Goal: Find contact information: Find contact information

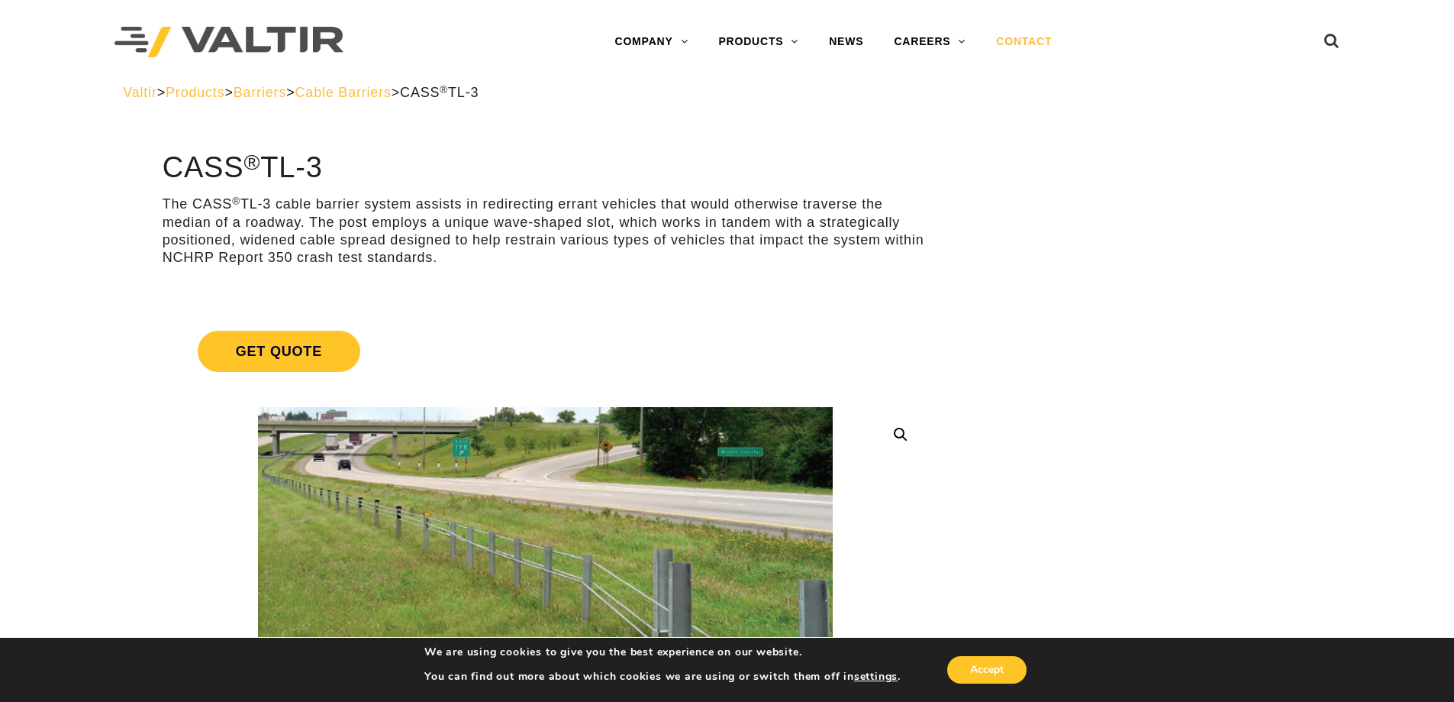
click at [1038, 41] on link "CONTACT" at bounding box center [1024, 42] width 86 height 31
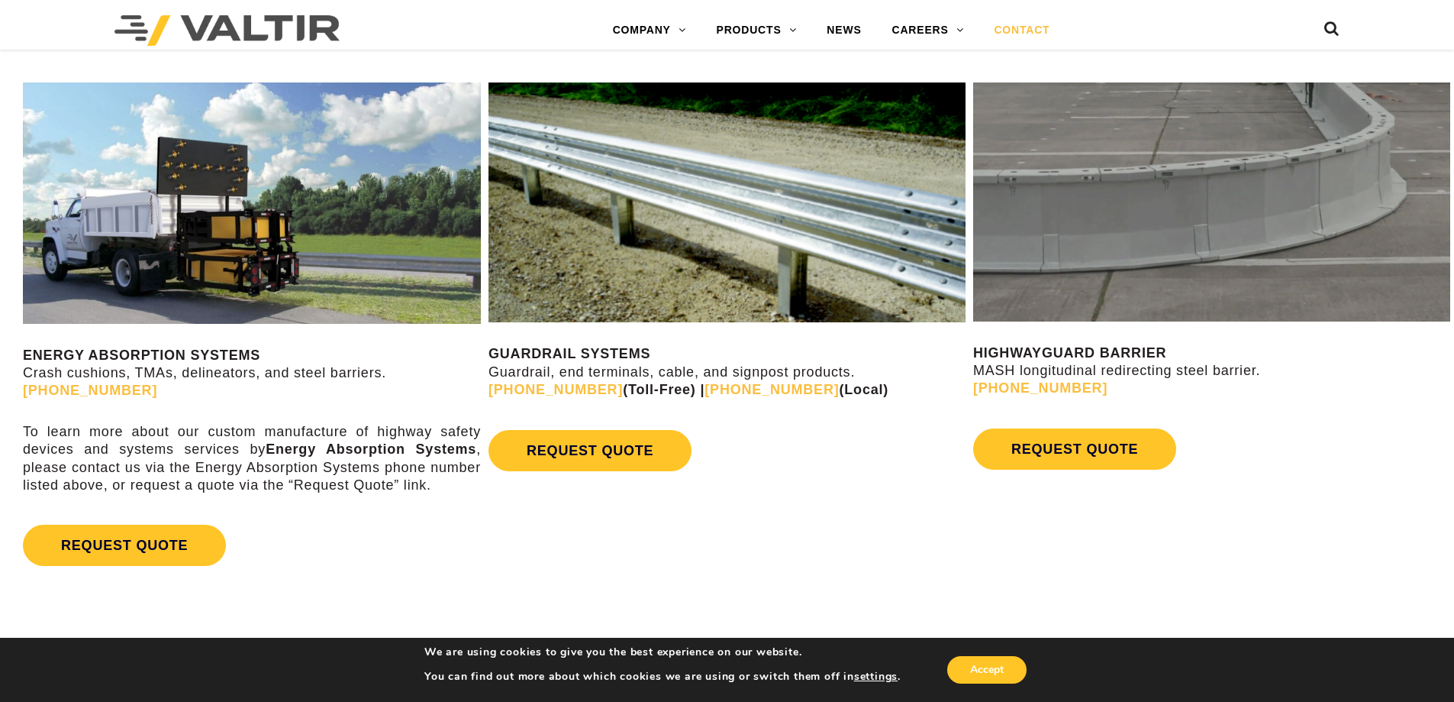
scroll to position [992, 0]
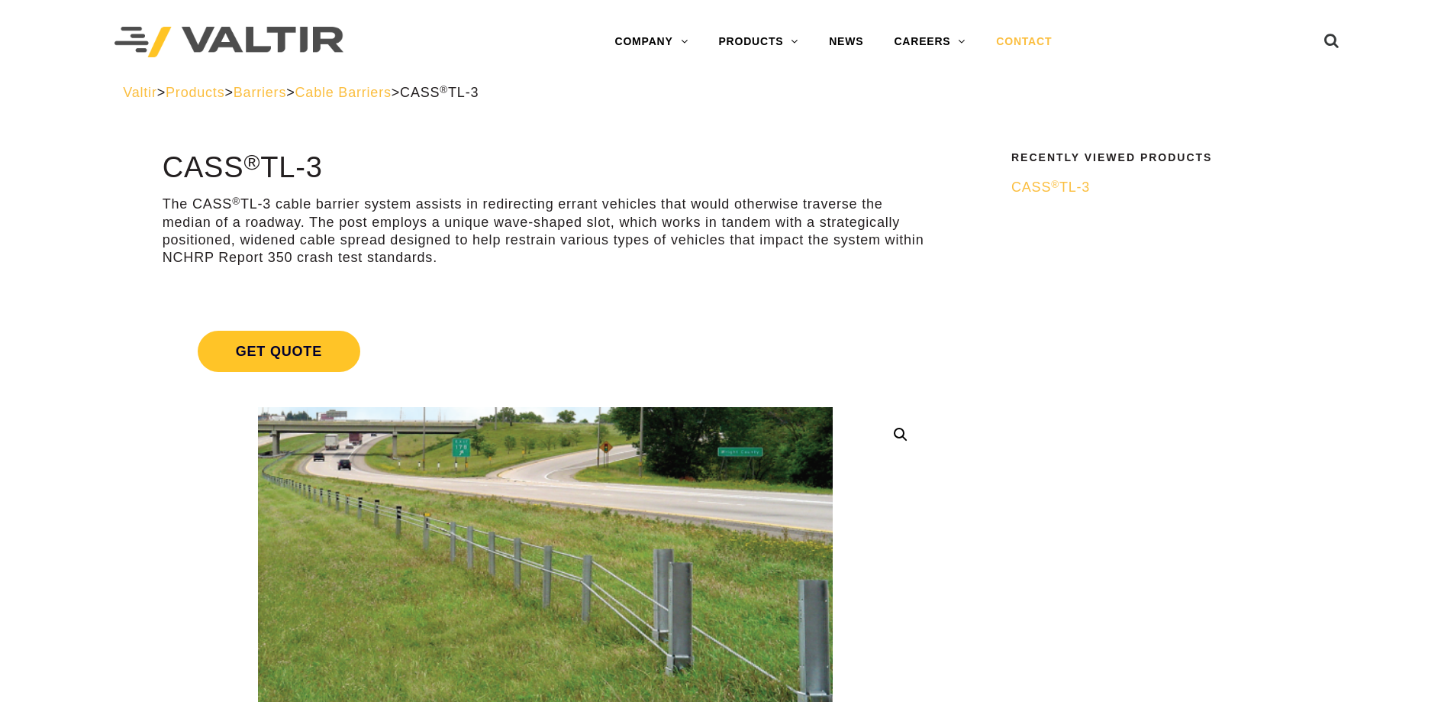
click at [1025, 47] on link "CONTACT" at bounding box center [1024, 42] width 86 height 31
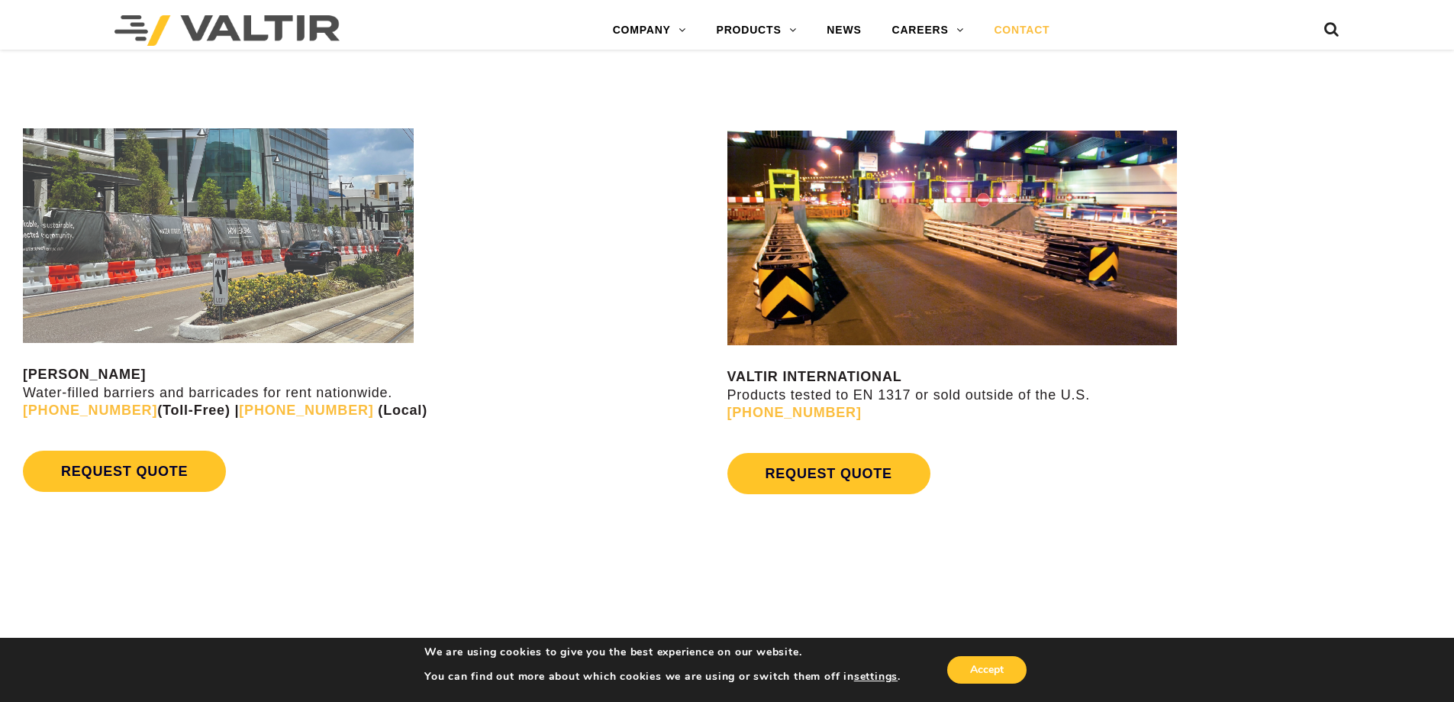
scroll to position [916, 0]
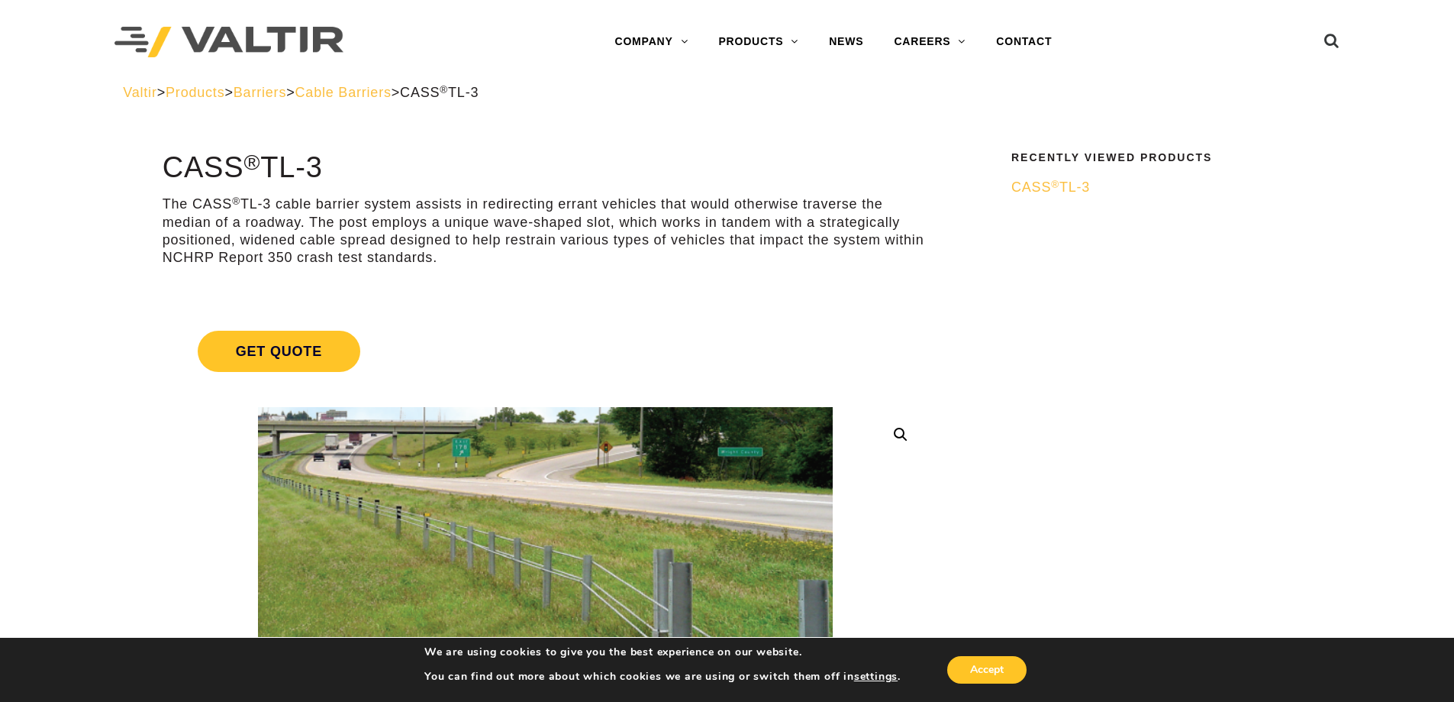
click at [886, 237] on p "The CASS ® TL-3 cable barrier system assists in redirecting errant vehicles tha…" at bounding box center [546, 231] width 766 height 72
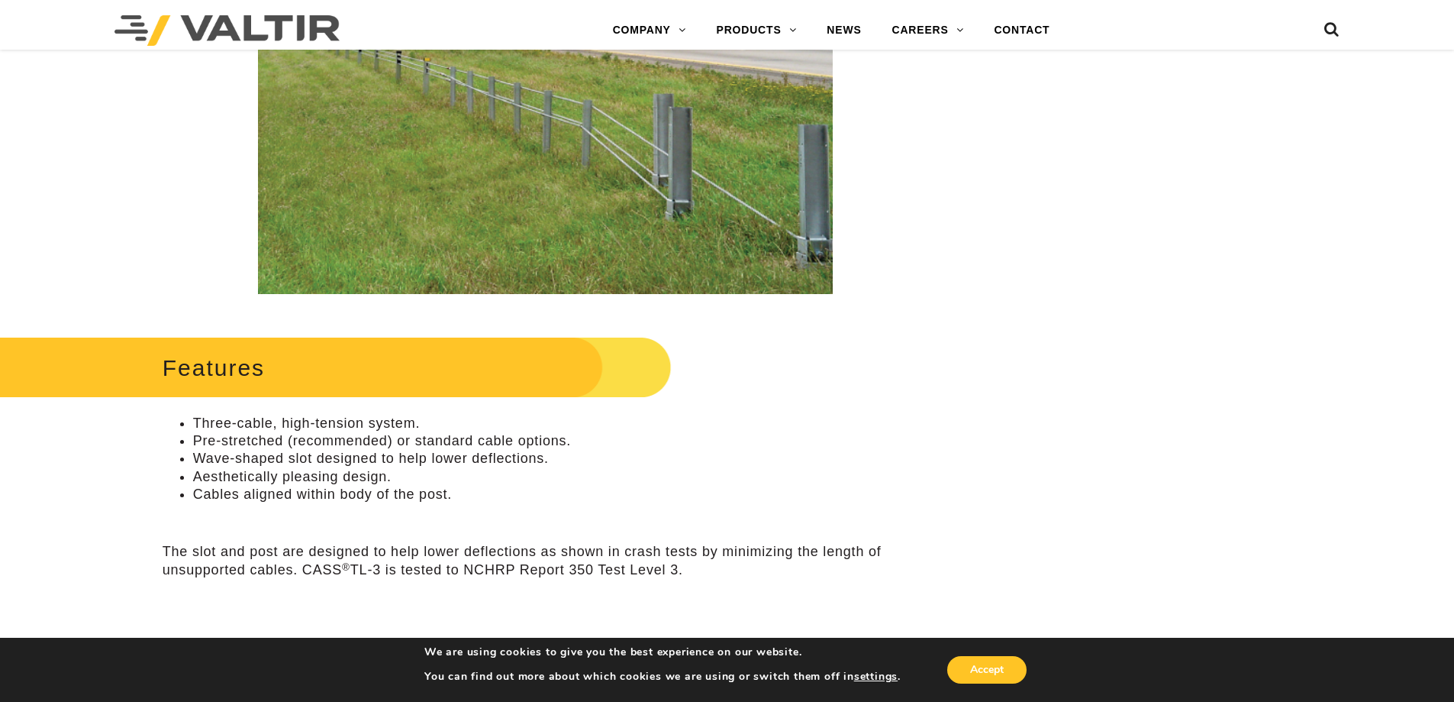
scroll to position [458, 0]
